Goal: Check status: Check status

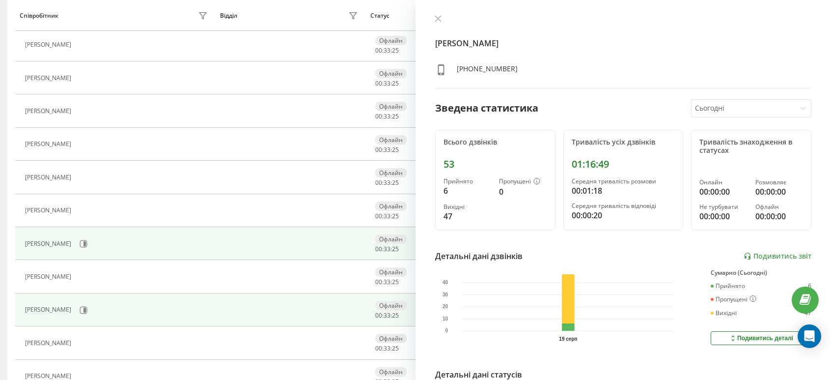
scroll to position [350, 0]
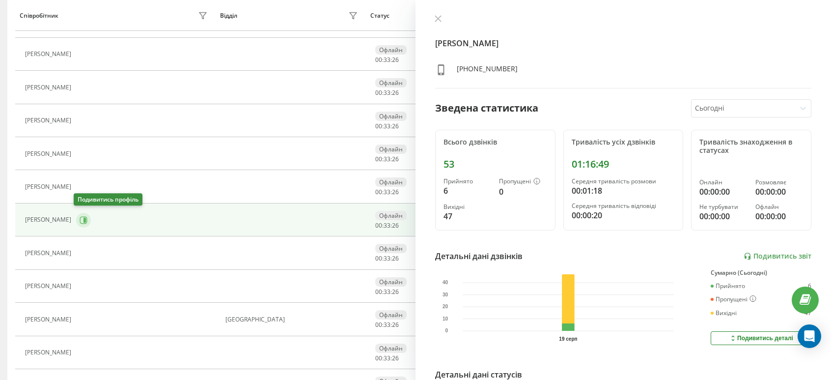
click at [81, 219] on icon at bounding box center [84, 220] width 8 height 8
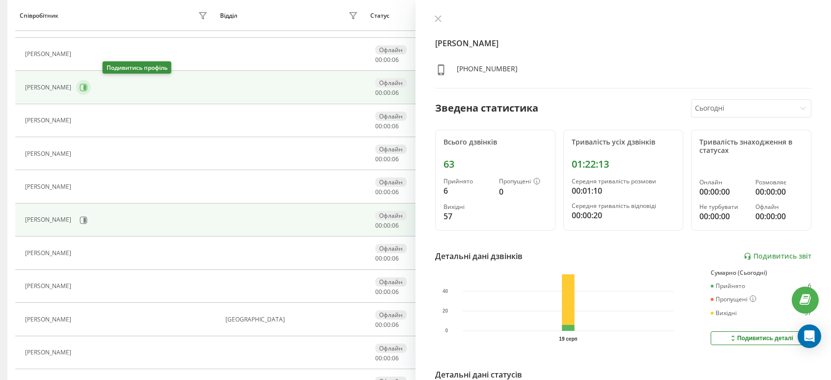
click at [87, 83] on icon at bounding box center [84, 87] width 8 height 8
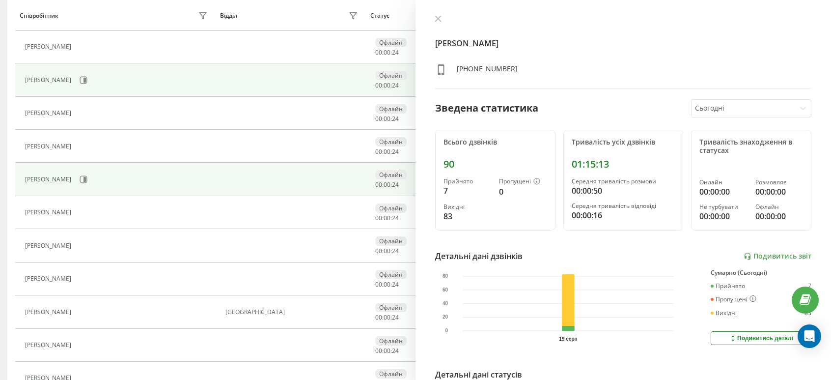
scroll to position [308, 0]
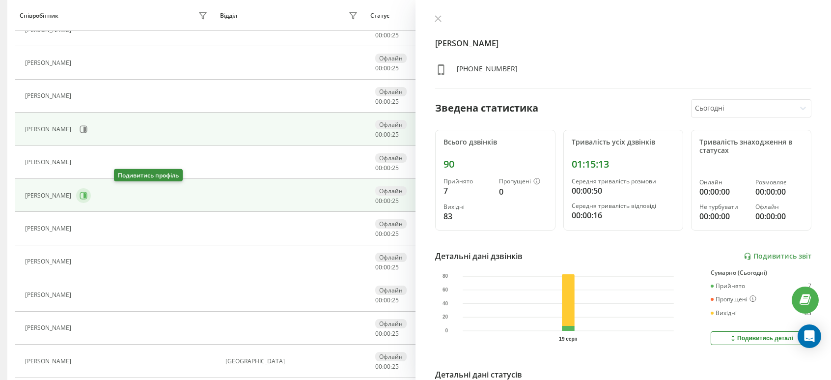
click at [91, 198] on button at bounding box center [83, 195] width 15 height 15
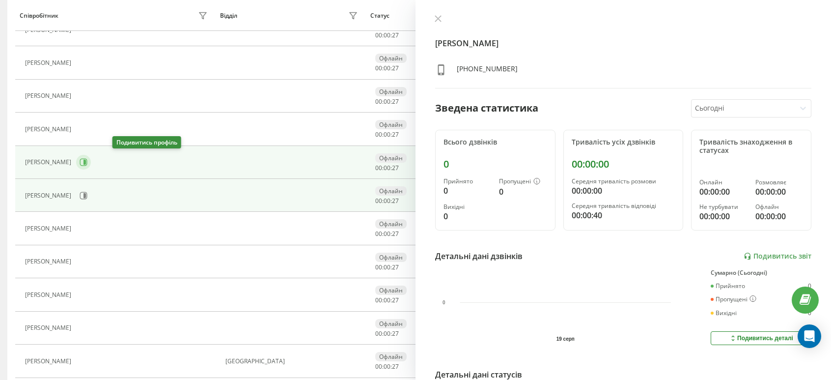
click at [87, 162] on icon at bounding box center [84, 162] width 8 height 8
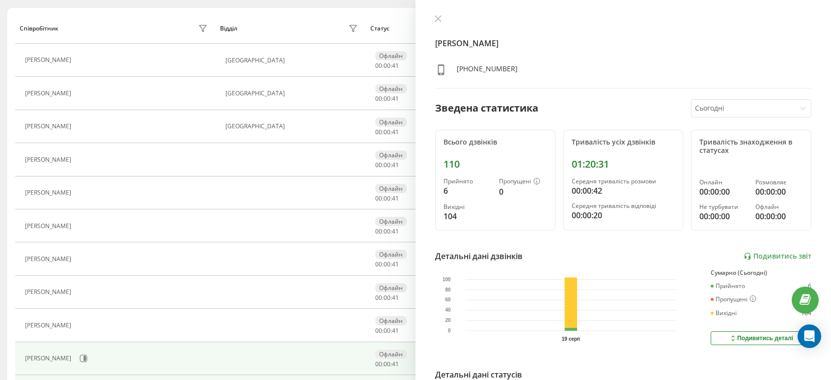
scroll to position [112, 0]
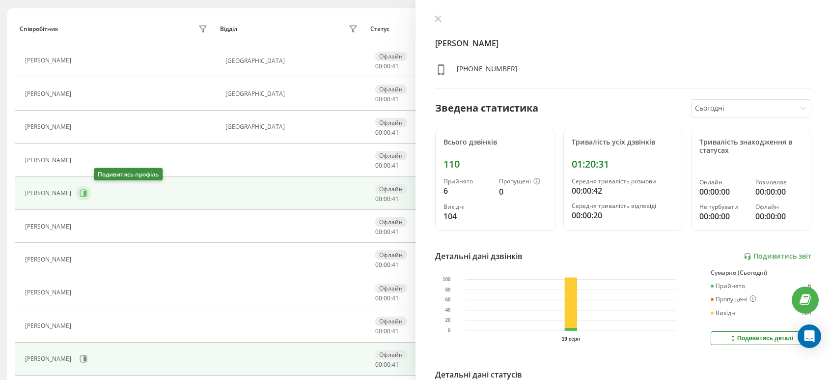
click at [87, 190] on icon at bounding box center [84, 193] width 8 height 8
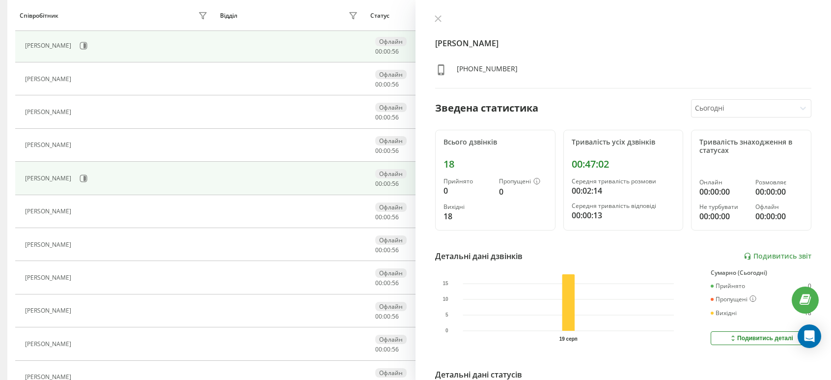
scroll to position [357, 0]
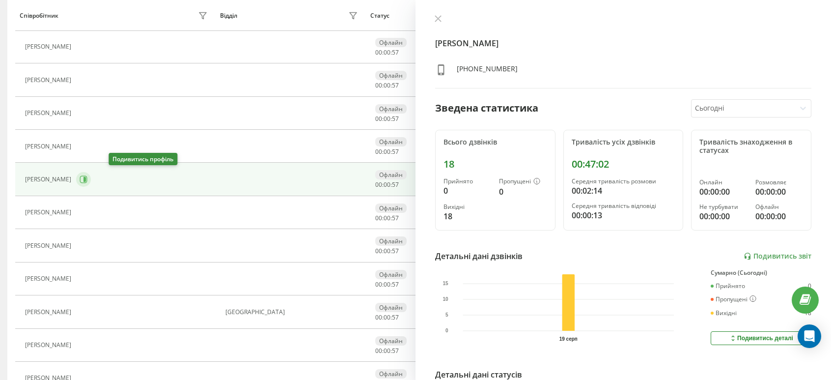
click at [87, 180] on icon at bounding box center [83, 179] width 7 height 7
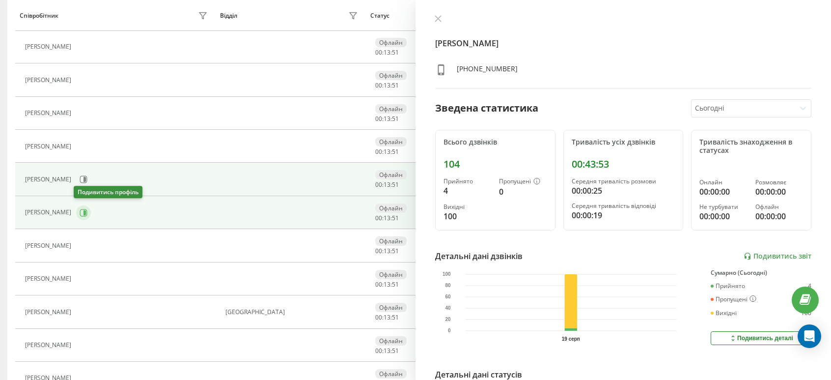
click at [80, 210] on icon at bounding box center [84, 213] width 8 height 8
